Goal: Transaction & Acquisition: Download file/media

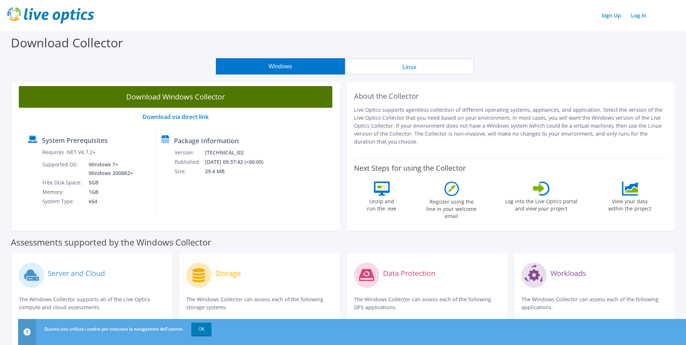
click at [209, 97] on link "Download Windows Collector" at bounding box center [175, 97] width 313 height 22
